Goal: Register for event/course

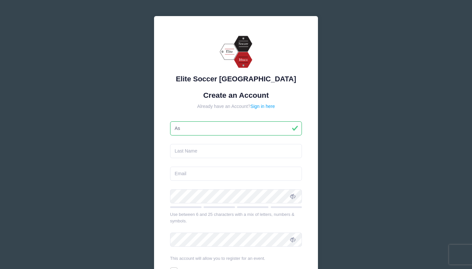
type input "A"
type input "Graceyn"
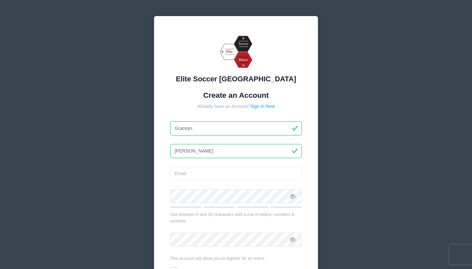
type input "[PERSON_NAME]"
click at [311, 163] on div "Elite Soccer [GEOGRAPHIC_DATA] Create an Account Already have an Account? Sign …" at bounding box center [236, 170] width 164 height 308
type input "[EMAIL_ADDRESS][DOMAIN_NAME]"
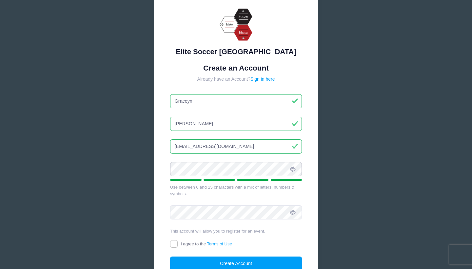
scroll to position [39, 0]
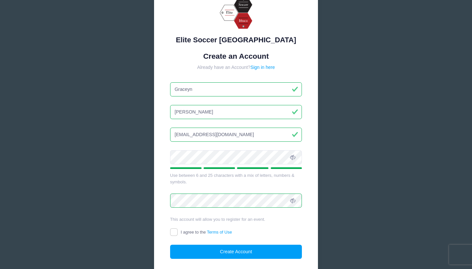
click at [175, 232] on input "I agree to the Terms of Use" at bounding box center [174, 232] width 8 height 8
checkbox input "true"
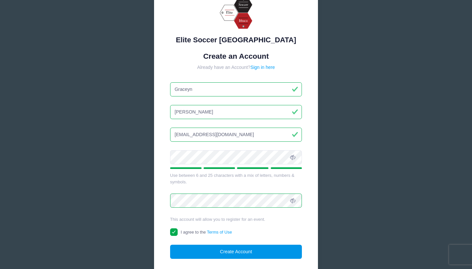
click at [250, 250] on button "Create Account" at bounding box center [236, 252] width 132 height 14
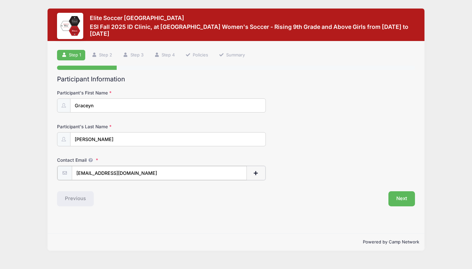
type input "[EMAIL_ADDRESS][DOMAIN_NAME]"
click at [160, 213] on div "Step 1 /7 Step 1 Step 2 Step 3 Step 4 Policies Summary Participant Information …" at bounding box center [236, 137] width 377 height 192
click at [256, 174] on span "button" at bounding box center [256, 172] width 6 height 5
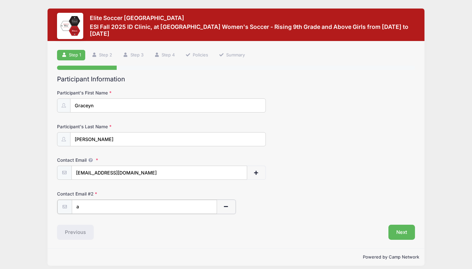
type input "ashleigh.levesque@gmail.com"
click at [179, 230] on div "Previous" at bounding box center [145, 231] width 182 height 15
click at [402, 230] on button "Next" at bounding box center [401, 231] width 27 height 15
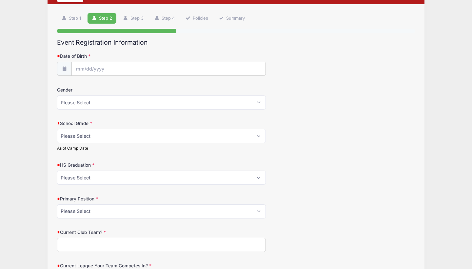
scroll to position [40, 0]
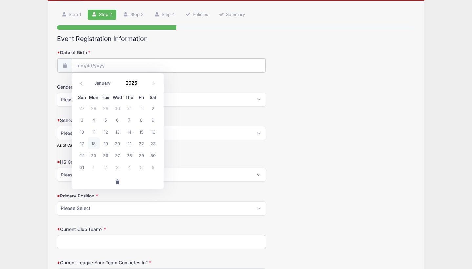
click at [126, 64] on input "Date of Birth" at bounding box center [169, 65] width 194 height 14
click at [81, 83] on icon at bounding box center [81, 83] width 4 height 4
select select "4"
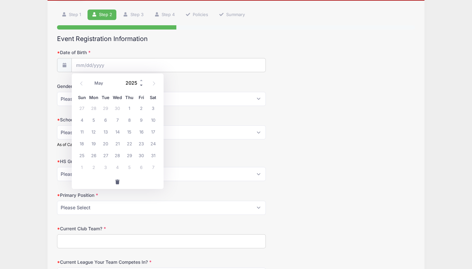
click at [141, 86] on span at bounding box center [141, 85] width 5 height 5
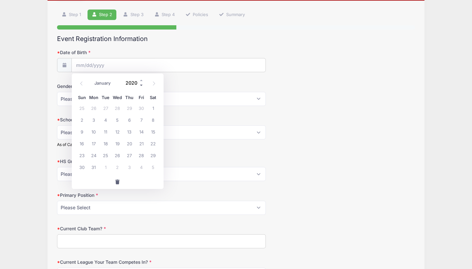
click at [141, 86] on span at bounding box center [141, 85] width 5 height 5
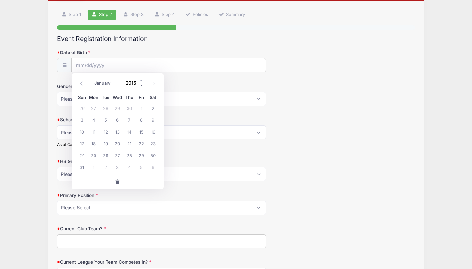
click at [141, 86] on span at bounding box center [141, 85] width 5 height 5
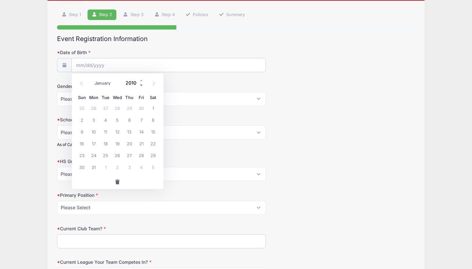
click at [141, 86] on span at bounding box center [141, 85] width 5 height 5
type input "2009"
click at [82, 119] on span "3" at bounding box center [82, 120] width 12 height 12
type input "05/03/2009"
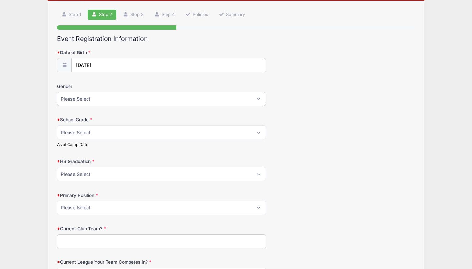
select select "Female"
select select "Junior"
select select "2027"
select select "Wide Forward"
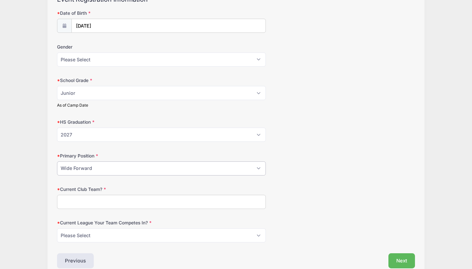
scroll to position [81, 0]
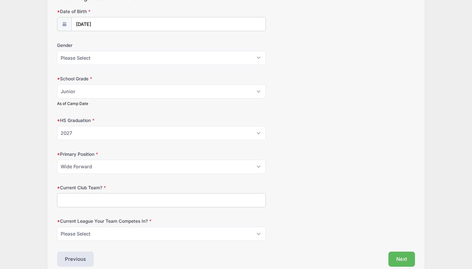
click at [243, 200] on input "Current Club Team?" at bounding box center [161, 200] width 209 height 14
type input "Charlotte Indepence SC"
click at [299, 223] on div "Current League Your Team Competes In? Please Select ECNL ECRL GA Other" at bounding box center [236, 229] width 358 height 23
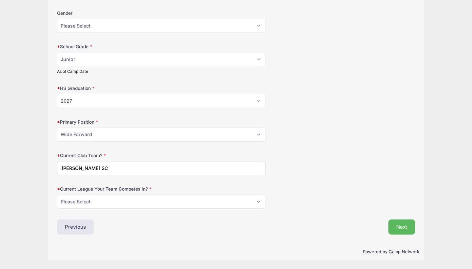
scroll to position [114, 0]
select select "GA"
click at [102, 169] on input "Charlotte Indepence SC" at bounding box center [161, 168] width 209 height 14
type input "Charlotte Independence SC"
click at [288, 172] on div "Current Club Team? Charlotte Independence SC" at bounding box center [236, 163] width 358 height 23
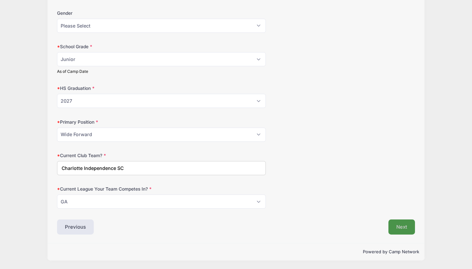
click at [403, 226] on button "Next" at bounding box center [401, 226] width 27 height 15
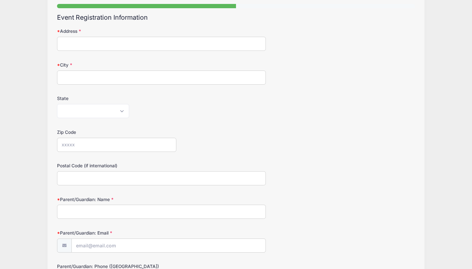
scroll to position [64, 0]
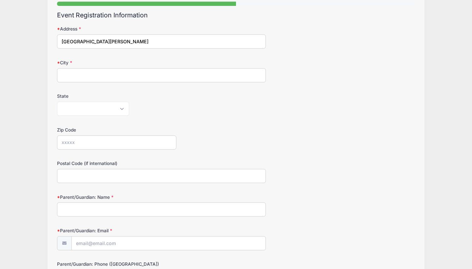
type input "1743 Rutledge Avenue"
type input "Charlotte"
click at [169, 110] on div "Alabama Alaska American Samoa Arizona Arkansas Armed Forces Africa Armed Forces…" at bounding box center [161, 109] width 209 height 14
select select "NC"
type input "28211"
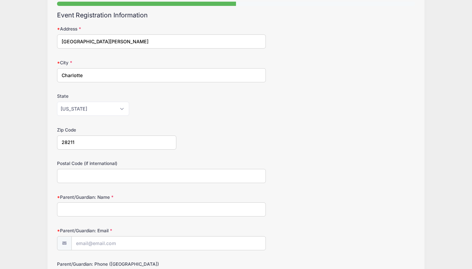
click at [208, 154] on form "Address 1743 Rutledge Avenue City Charlotte State Alabama Alaska American Samoa…" at bounding box center [236, 179] width 358 height 307
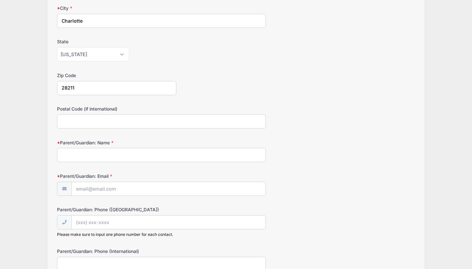
scroll to position [129, 0]
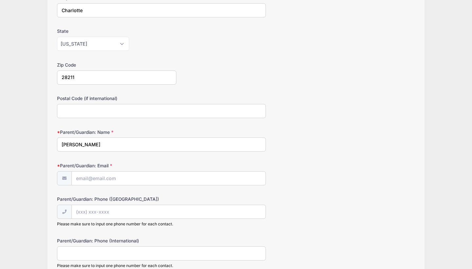
type input "Ashleigh Levesque"
click at [34, 155] on div "Elite Soccer Ithaca ESI Fall 2025 ID Clinic, at Cornell University Women's Socc…" at bounding box center [236, 99] width 452 height 457
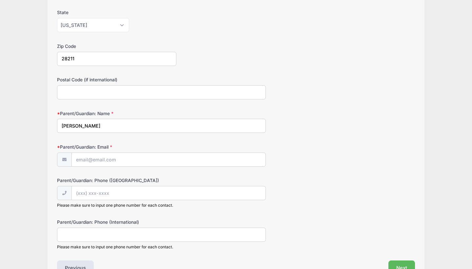
scroll to position [156, 0]
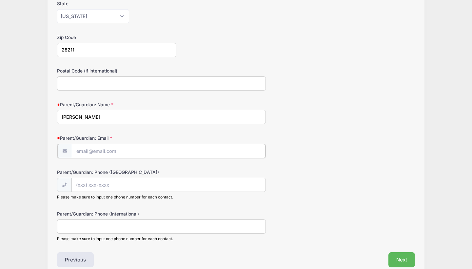
type input "ashleigh.levesque@gmail.com"
click at [33, 171] on div "Elite Soccer Ithaca ESI Fall 2025 ID Clinic, at Cornell University Women's Socc…" at bounding box center [236, 72] width 452 height 457
type input "(704) 293-6121"
click at [290, 193] on div "Parent/Guardian: Phone (United States) (704) 293-6121 Please make sure to input…" at bounding box center [236, 183] width 358 height 31
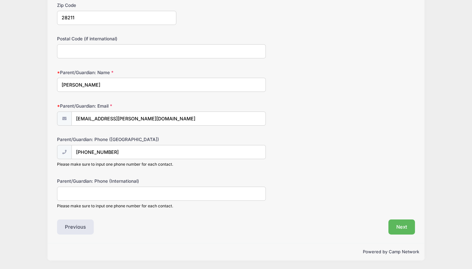
scroll to position [190, 0]
click at [398, 227] on button "Next" at bounding box center [401, 226] width 27 height 15
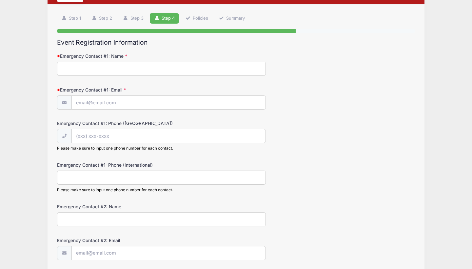
scroll to position [38, 0]
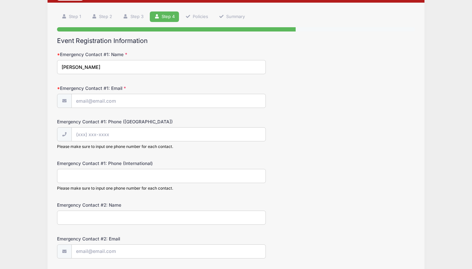
type input "Ashleigh Levesque"
type input "ashleigh.levesque@gmail.com"
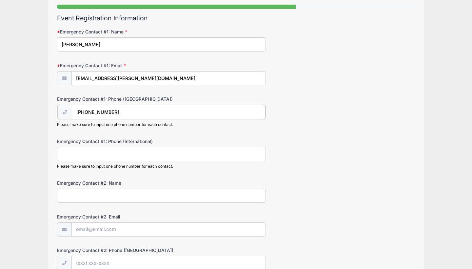
scroll to position [62, 0]
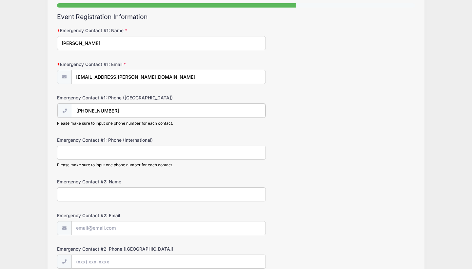
type input "(704) 293-6121"
type input "John Levesque"
type input "jplevesque@me.com"
click at [307, 232] on div "Emergency Contact #2: Email jplevesque@me.com" at bounding box center [236, 222] width 358 height 23
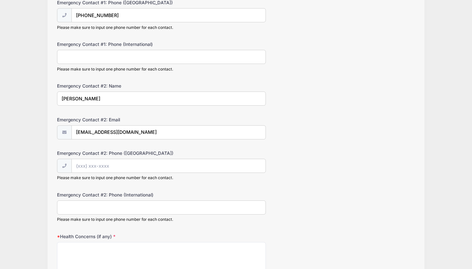
scroll to position [158, 0]
type input "(704) 906-9139"
click at [306, 204] on div "Emergency Contact #2: Phone (International) Please make sure to input one phone…" at bounding box center [236, 206] width 358 height 31
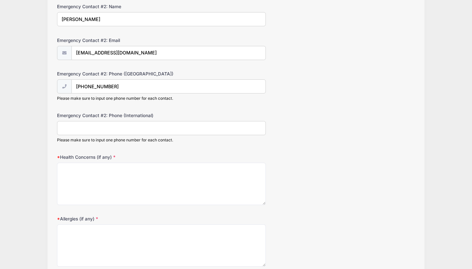
scroll to position [258, 0]
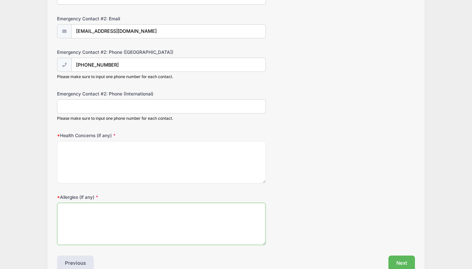
click at [215, 210] on textarea "Allergies (if any)" at bounding box center [161, 224] width 209 height 42
type textarea "None that we are aware of"
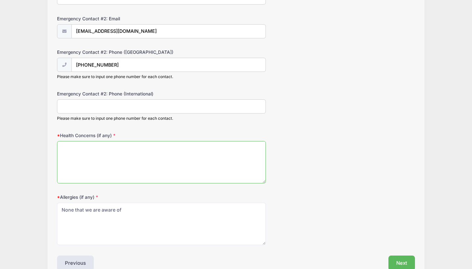
click at [207, 149] on textarea "Health Concerns (if any)" at bounding box center [161, 162] width 209 height 42
type textarea "None"
click at [328, 177] on div "Health Concerns (if any) None" at bounding box center [236, 157] width 358 height 51
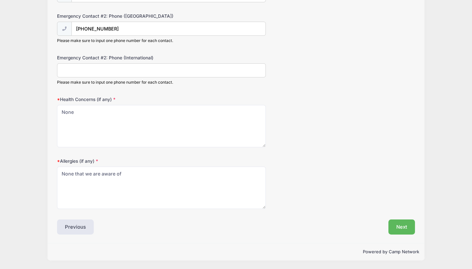
scroll to position [295, 0]
click at [400, 227] on button "Next" at bounding box center [401, 226] width 27 height 15
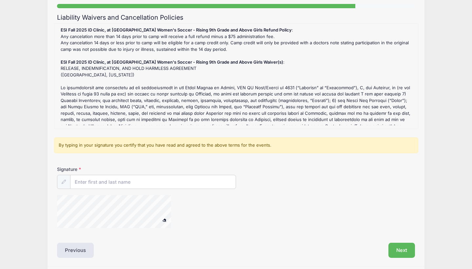
scroll to position [62, 0]
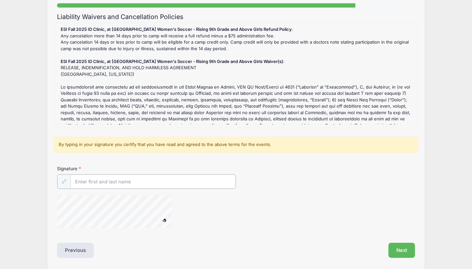
click at [134, 182] on input "Signature" at bounding box center [152, 181] width 165 height 14
type input "Ashleigh Levesque"
click at [265, 208] on div at bounding box center [176, 211] width 239 height 35
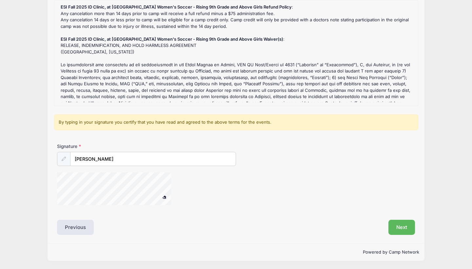
scroll to position [84, 0]
click at [167, 193] on div at bounding box center [122, 189] width 131 height 35
click at [397, 225] on button "Next" at bounding box center [401, 227] width 27 height 15
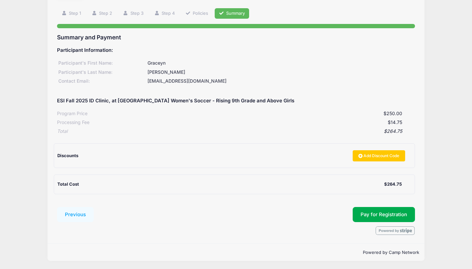
scroll to position [41, 0]
click at [377, 213] on span "Pay for Registration" at bounding box center [384, 215] width 47 height 6
